Goal: Task Accomplishment & Management: Manage account settings

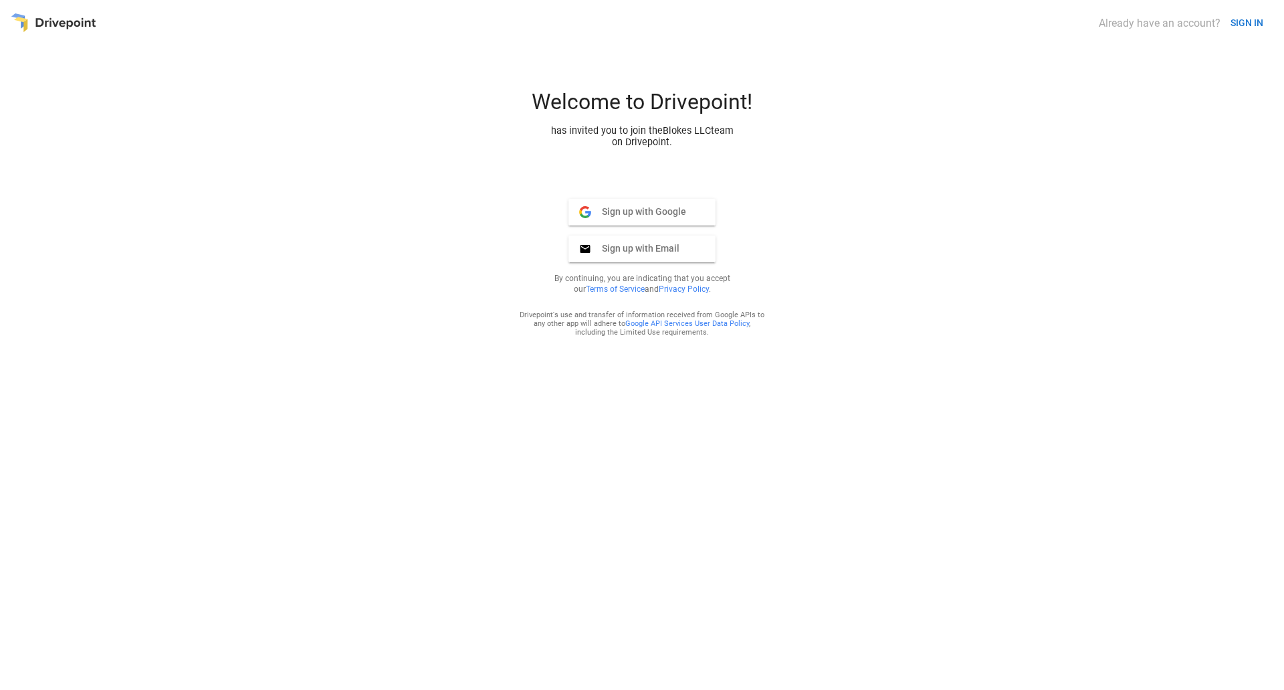
click at [650, 216] on span "Sign up with Google" at bounding box center [638, 211] width 95 height 12
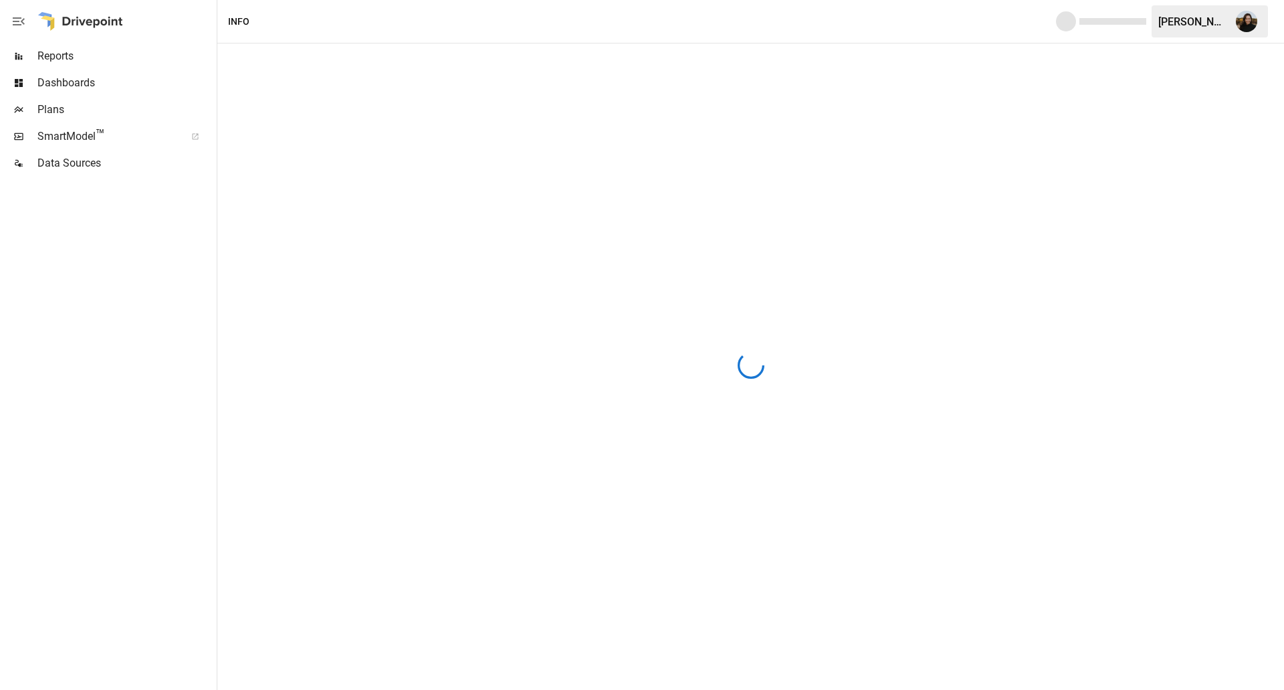
click at [102, 375] on div at bounding box center [107, 433] width 214 height 513
click at [50, 57] on span "Reports" at bounding box center [125, 56] width 177 height 16
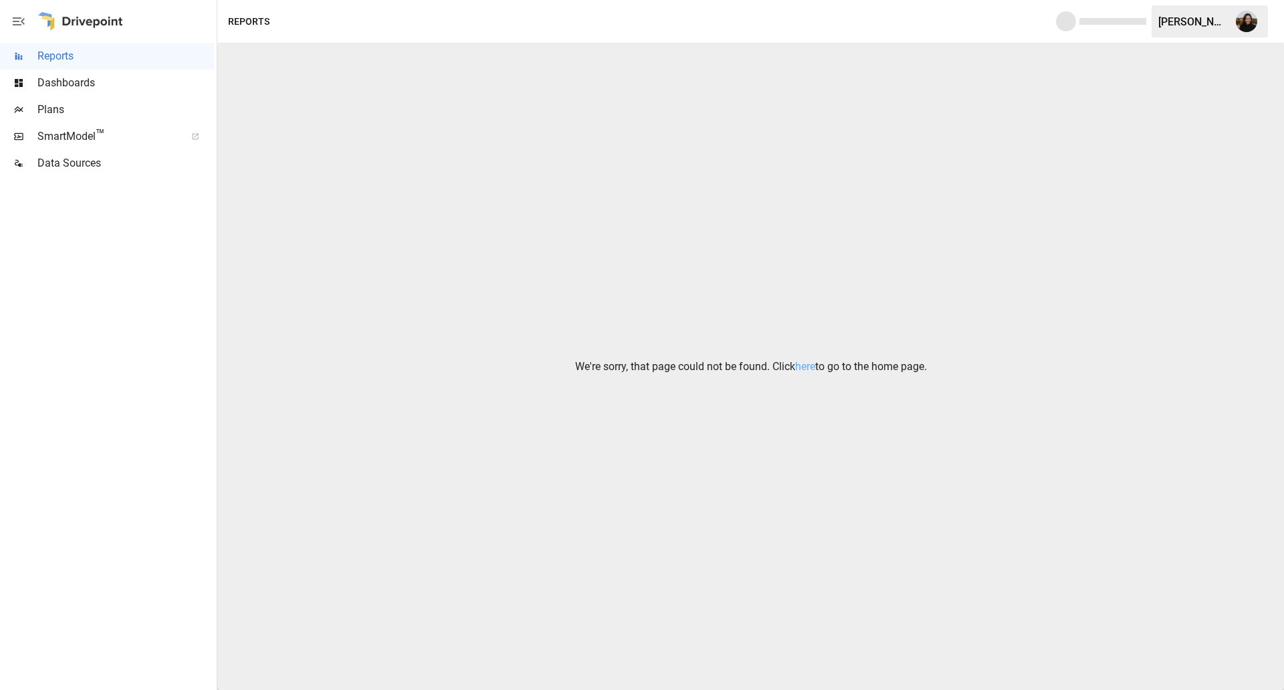
click at [105, 20] on div at bounding box center [80, 21] width 86 height 43
click at [803, 362] on link "here" at bounding box center [805, 366] width 20 height 13
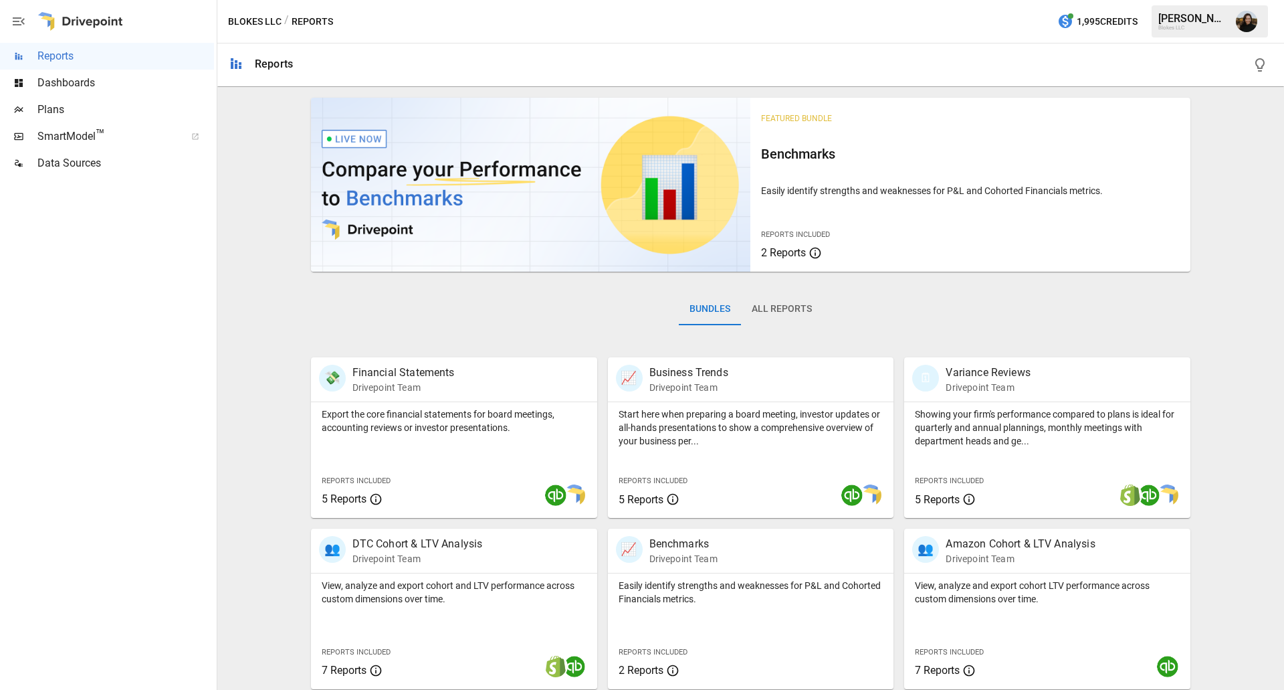
click at [1260, 188] on div "Featured Bundle Benchmarks Easily identify strengths and weaknesses for P&L and…" at bounding box center [751, 476] width 1056 height 768
click at [1208, 316] on div "Featured Bundle Benchmarks Easily identify strengths and weaknesses for P&L and…" at bounding box center [751, 476] width 1056 height 768
click at [988, 35] on div "Blokes LLC / Reports 1,995 Credits [PERSON_NAME] Blokes LLC" at bounding box center [750, 21] width 1067 height 43
click at [248, 246] on div "Featured Bundle Benchmarks Easily identify strengths and weaknesses for P&L and…" at bounding box center [751, 476] width 1056 height 768
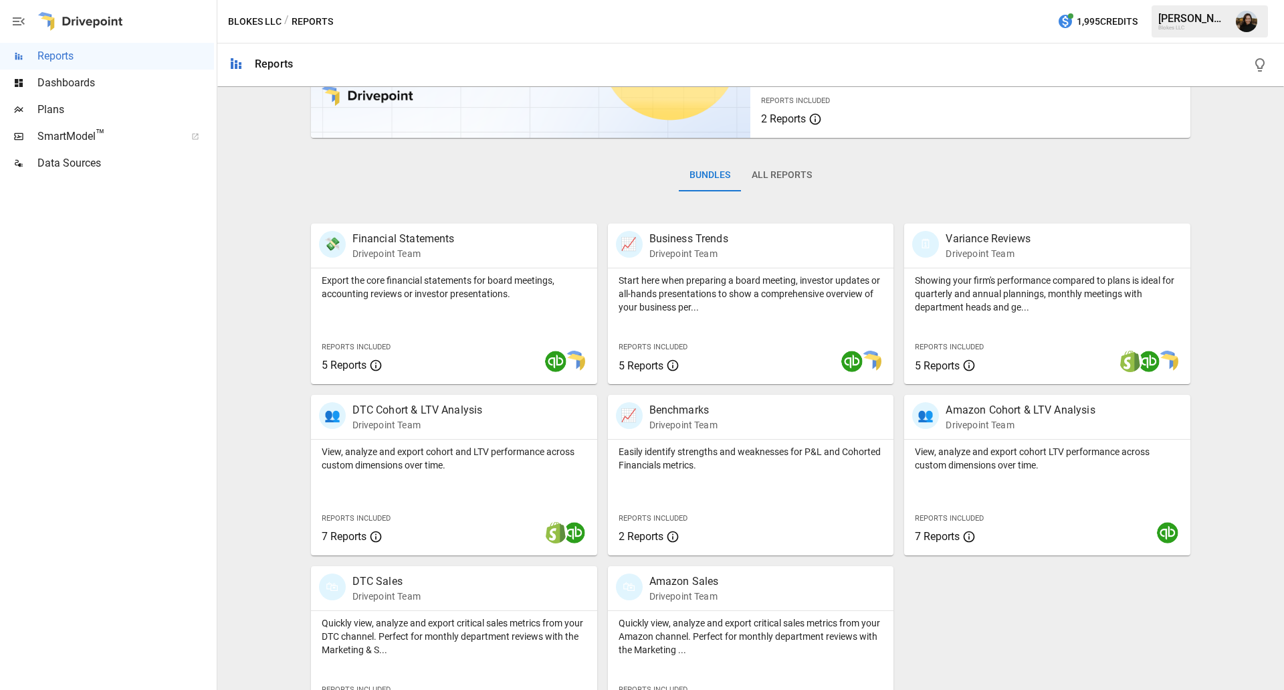
scroll to position [176, 0]
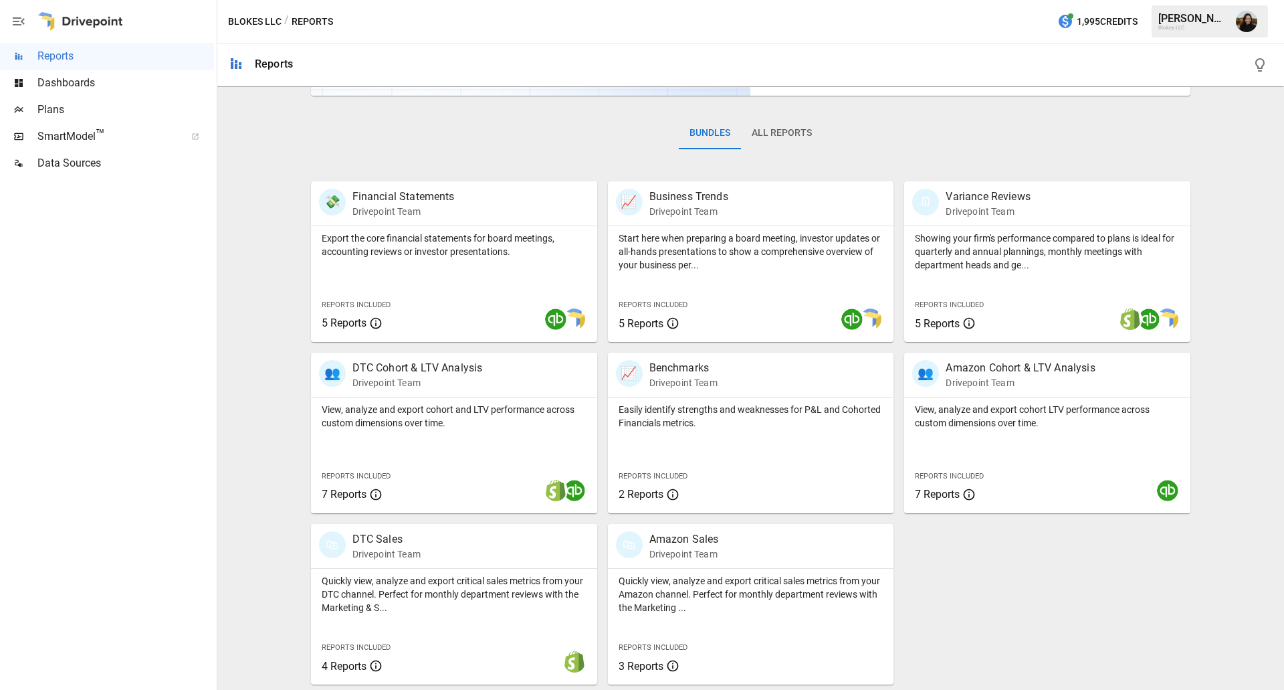
click at [1235, 352] on div "Featured Bundle Benchmarks Easily identify strengths and weaknesses for P&L and…" at bounding box center [751, 300] width 1056 height 768
click at [1223, 326] on div "Featured Bundle Benchmarks Easily identify strengths and weaknesses for P&L and…" at bounding box center [751, 300] width 1056 height 768
click at [27, 111] on div at bounding box center [18, 109] width 37 height 11
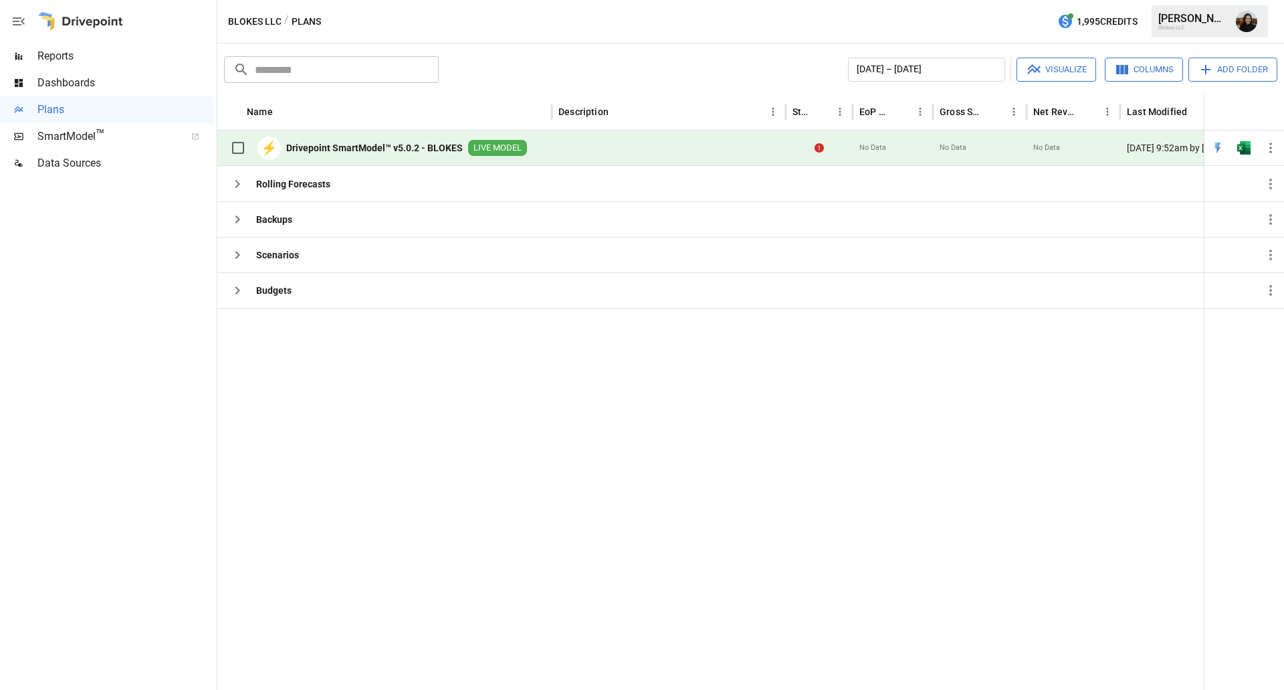
click at [137, 406] on div at bounding box center [107, 433] width 214 height 513
